Goal: Task Accomplishment & Management: Use online tool/utility

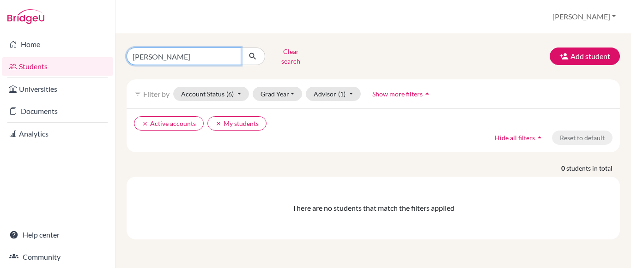
click at [200, 54] on input "[PERSON_NAME]" at bounding box center [184, 57] width 115 height 18
click at [231, 53] on input "[PERSON_NAME]" at bounding box center [184, 57] width 115 height 18
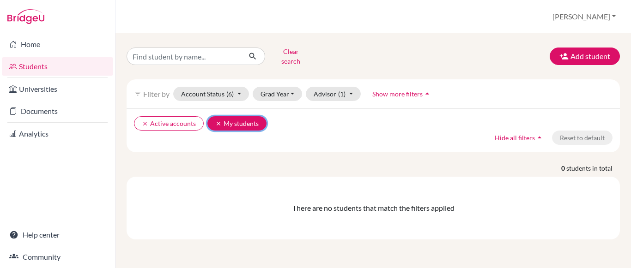
click at [217, 121] on icon "clear" at bounding box center [218, 124] width 6 height 6
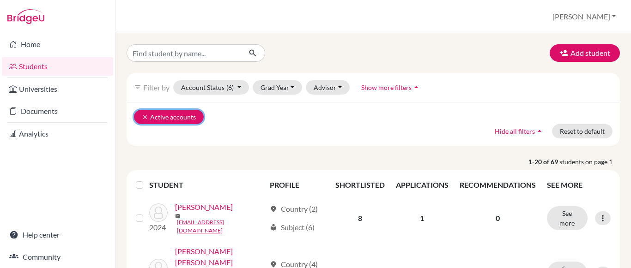
click at [142, 117] on icon "clear" at bounding box center [145, 117] width 6 height 6
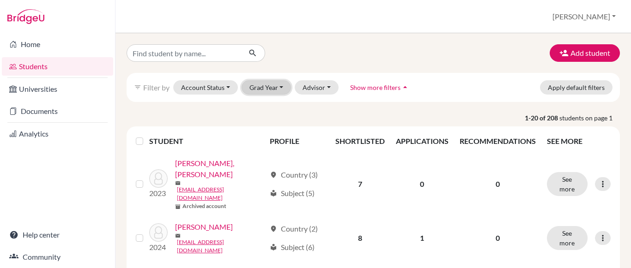
click at [278, 94] on button "Grad Year" at bounding box center [267, 87] width 50 height 14
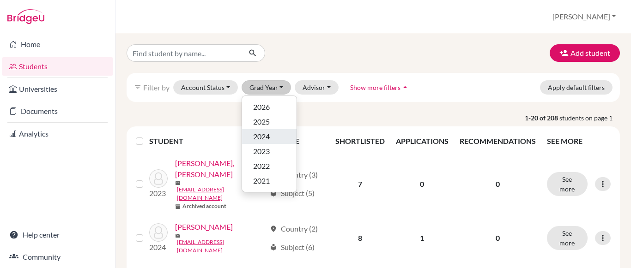
click at [266, 139] on span "2024" at bounding box center [261, 136] width 17 height 11
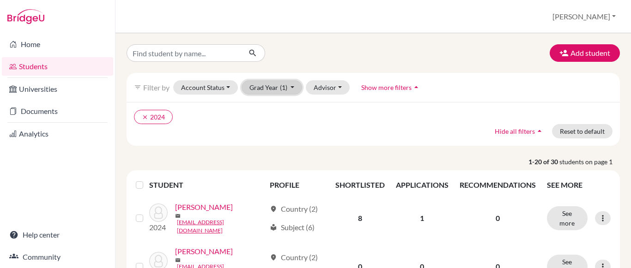
click at [290, 89] on button "Grad Year (1)" at bounding box center [272, 87] width 61 height 14
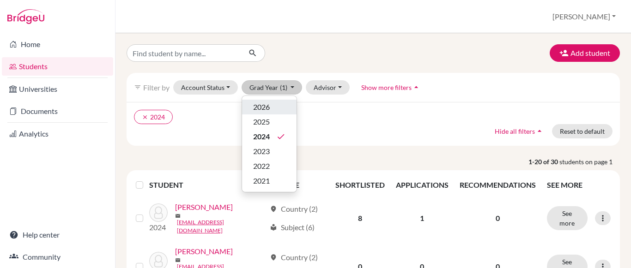
click at [276, 106] on div "2026" at bounding box center [269, 107] width 32 height 11
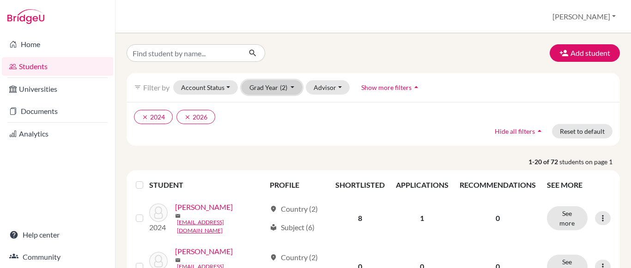
click at [290, 90] on button "Grad Year (2)" at bounding box center [272, 87] width 61 height 14
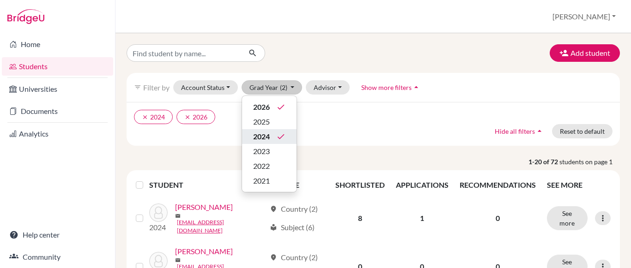
click at [278, 137] on icon "done" at bounding box center [280, 136] width 9 height 9
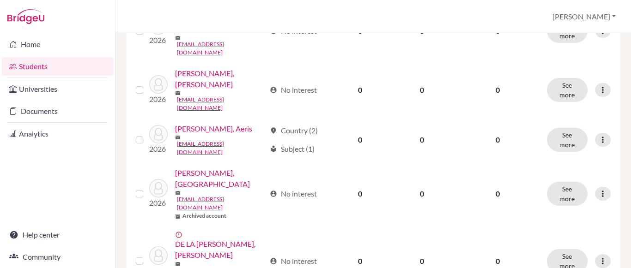
scroll to position [682, 0]
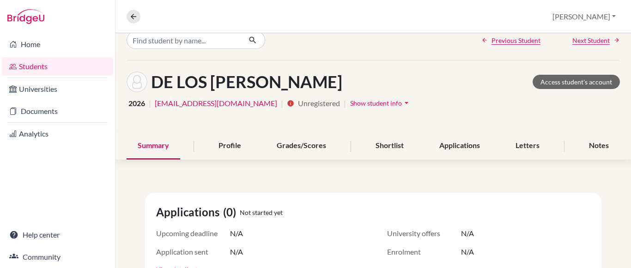
scroll to position [11, 0]
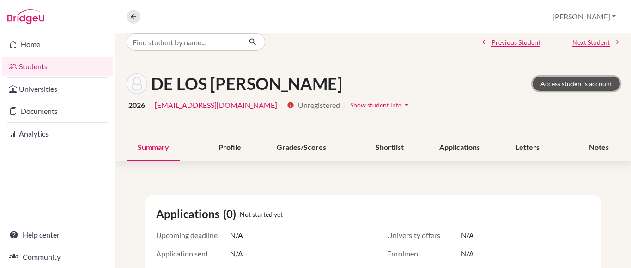
click at [536, 85] on link "Access student's account" at bounding box center [575, 84] width 87 height 14
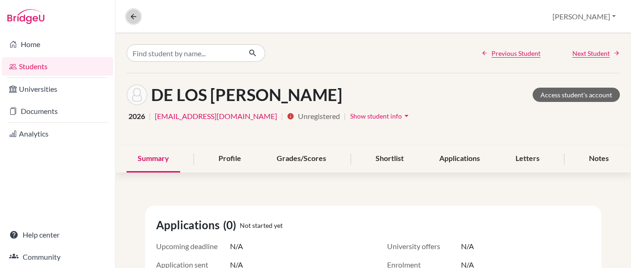
click at [133, 20] on icon at bounding box center [133, 16] width 8 height 8
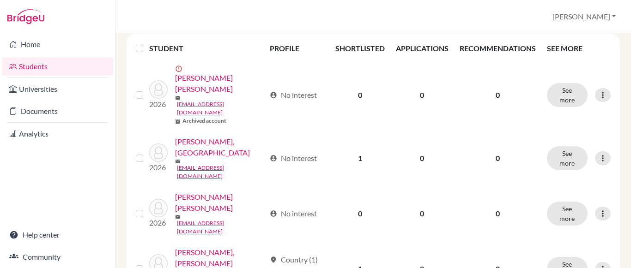
scroll to position [138, 0]
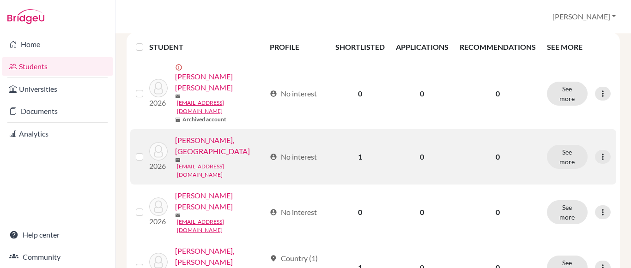
drag, startPoint x: 623, startPoint y: 112, endPoint x: 208, endPoint y: 123, distance: 415.3
click at [208, 163] on link "[EMAIL_ADDRESS][DOMAIN_NAME]" at bounding box center [221, 171] width 89 height 17
click at [208, 135] on link "[PERSON_NAME], [GEOGRAPHIC_DATA]" at bounding box center [220, 146] width 91 height 22
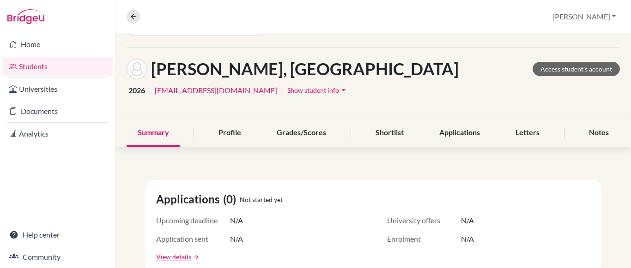
scroll to position [22, 0]
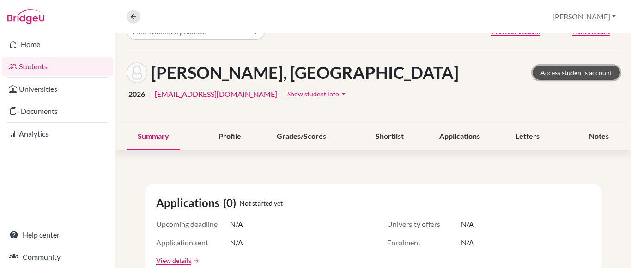
click at [595, 74] on link "Access student's account" at bounding box center [575, 73] width 87 height 14
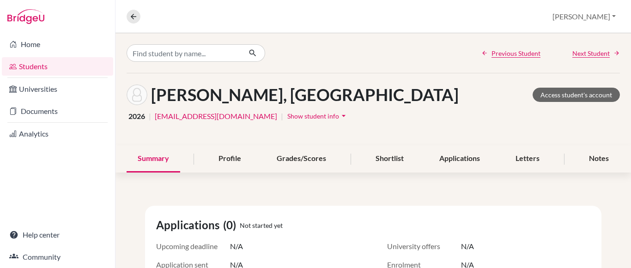
click at [38, 47] on link "Home" at bounding box center [57, 44] width 111 height 18
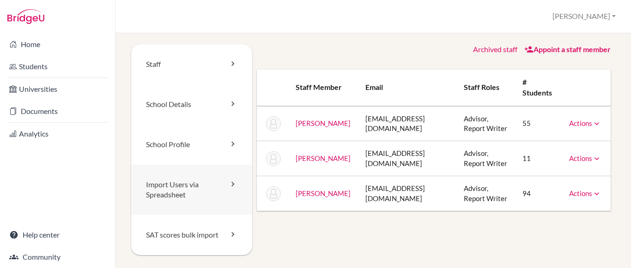
click at [229, 183] on icon at bounding box center [232, 184] width 9 height 9
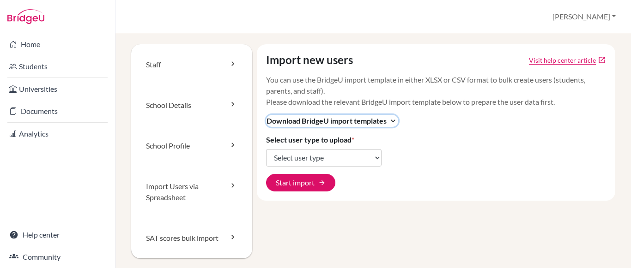
click at [390, 123] on icon "expand_more" at bounding box center [392, 120] width 9 height 9
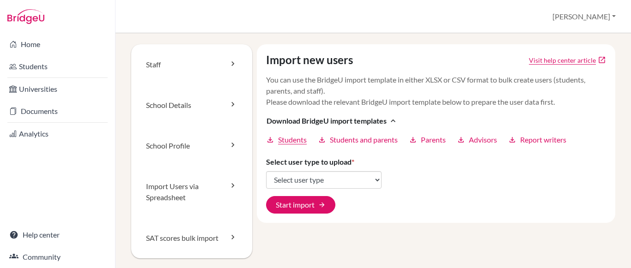
click at [292, 141] on span "Students" at bounding box center [292, 139] width 29 height 11
click at [312, 207] on button "Start import arrow_forward" at bounding box center [300, 205] width 69 height 18
click at [395, 206] on div "Import new users Visit help center article open_in_new You can use the BridgeU …" at bounding box center [436, 133] width 358 height 179
